Goal: Transaction & Acquisition: Book appointment/travel/reservation

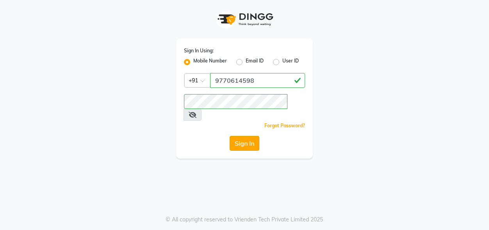
type input "9770614598"
click at [245, 136] on button "Sign In" at bounding box center [245, 143] width 30 height 15
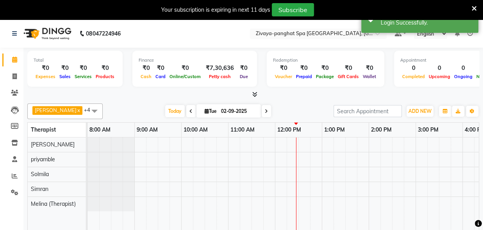
select select "en"
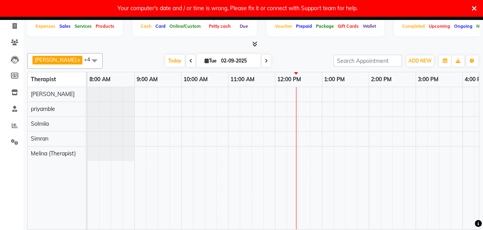
scroll to position [48, 0]
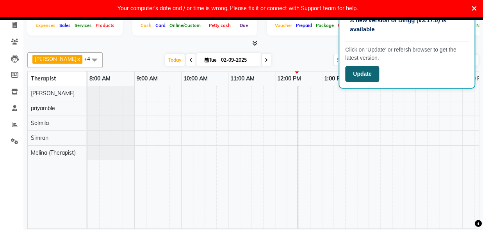
click at [356, 70] on button "Update" at bounding box center [362, 74] width 34 height 16
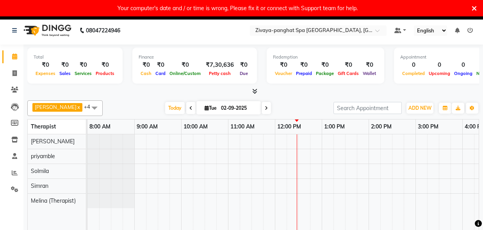
scroll to position [16, 0]
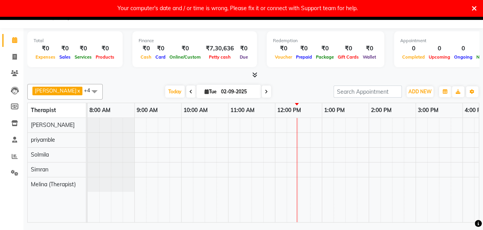
click at [322, 122] on div at bounding box center [439, 170] width 703 height 104
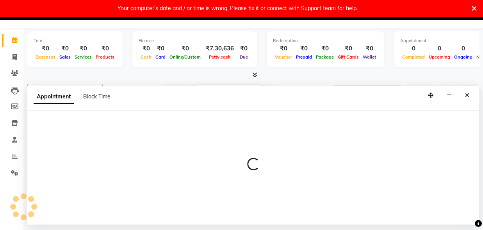
select select "54828"
select select "tentative"
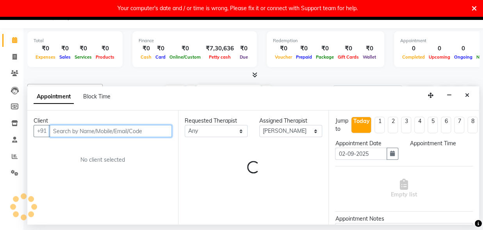
select select "780"
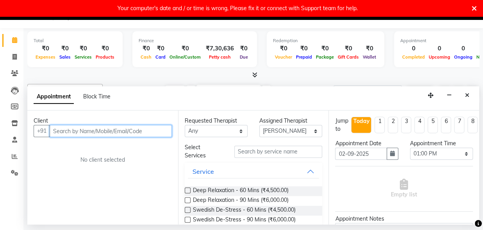
click at [118, 131] on input "text" at bounding box center [111, 131] width 122 height 12
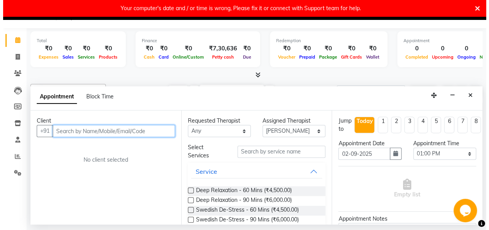
scroll to position [0, 0]
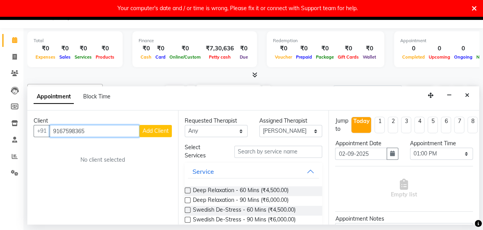
type input "9167598365"
click at [153, 128] on span "Add Client" at bounding box center [156, 130] width 26 height 7
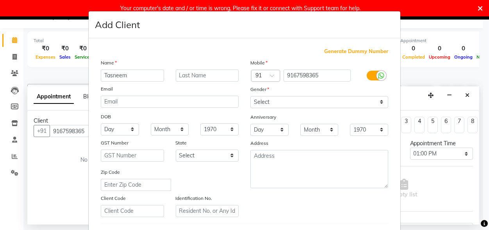
type input "Tasneem"
click at [201, 77] on input "text" at bounding box center [207, 76] width 63 height 12
type input "jagmandir"
select select "[DEMOGRAPHIC_DATA]"
click option "[DEMOGRAPHIC_DATA]" at bounding box center [0, 0] width 0 height 0
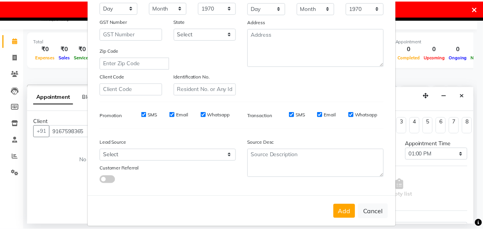
scroll to position [129, 0]
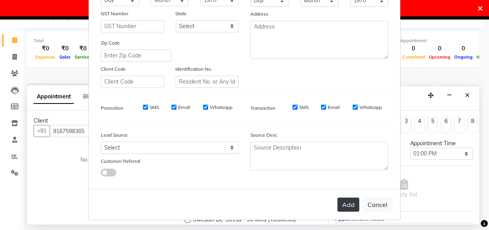
click at [345, 201] on button "Add" at bounding box center [349, 205] width 22 height 14
select select
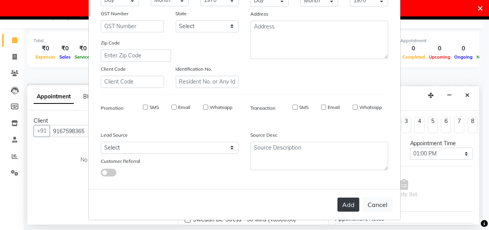
select select
checkbox input "false"
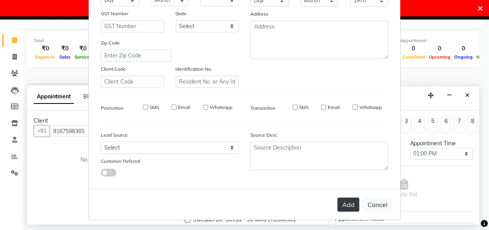
checkbox input "false"
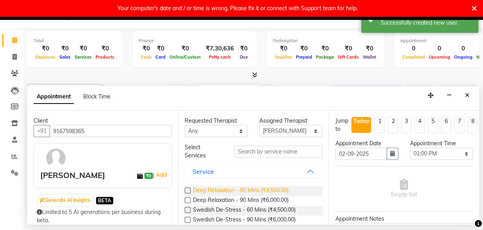
click at [260, 189] on span "Deep Relaxation - 60 Mins (₹4,500.00)" at bounding box center [241, 191] width 96 height 10
checkbox input "false"
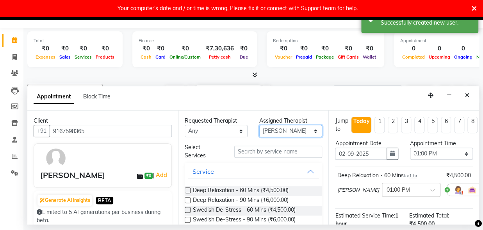
click at [259, 125] on select "Select [PERSON_NAME] (Therapist) [PERSON_NAME] priyamble [PERSON_NAME]" at bounding box center [290, 131] width 63 height 12
select select "68574"
click option "Simran" at bounding box center [0, 0] width 0 height 0
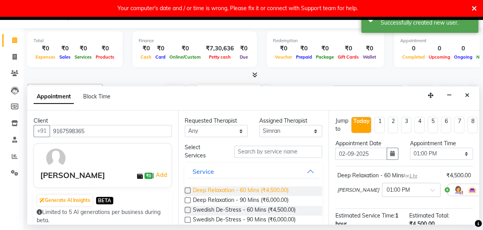
click at [269, 190] on span "Deep Relaxation - 60 Mins (₹4,500.00)" at bounding box center [241, 191] width 96 height 10
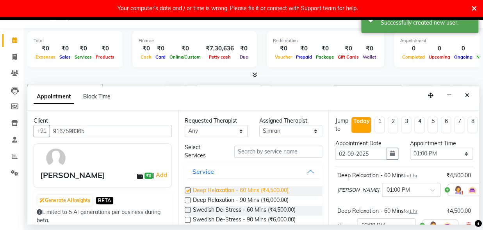
checkbox input "false"
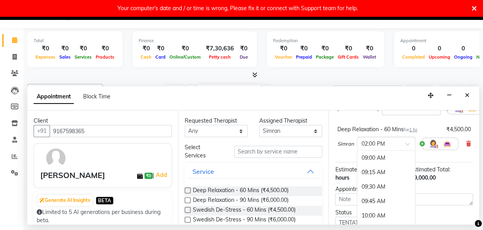
click at [398, 149] on div "× 02:00 PM" at bounding box center [386, 144] width 59 height 14
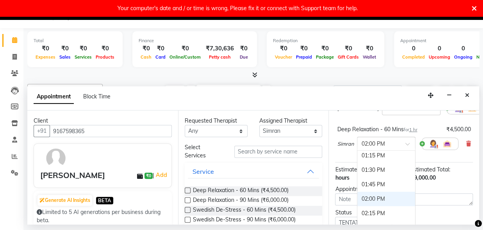
scroll to position [228, 0]
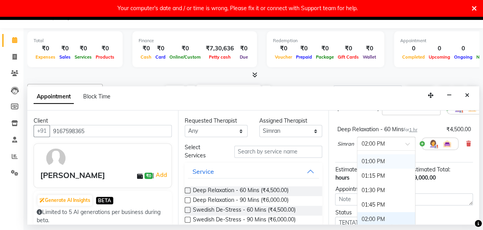
click at [371, 160] on div "01:00 PM" at bounding box center [387, 161] width 58 height 14
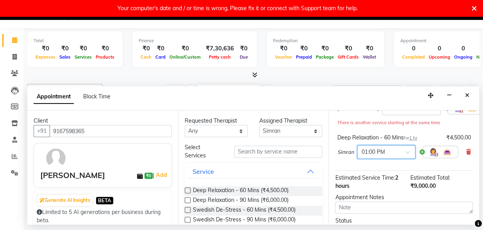
scroll to position [157, 0]
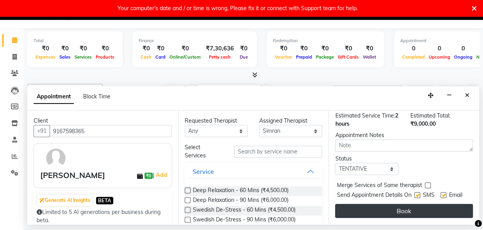
click at [395, 204] on button "Book" at bounding box center [404, 211] width 138 height 14
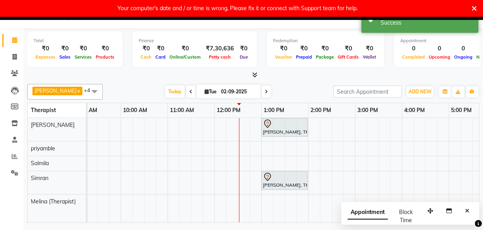
scroll to position [0, 88]
